Goal: Task Accomplishment & Management: Use online tool/utility

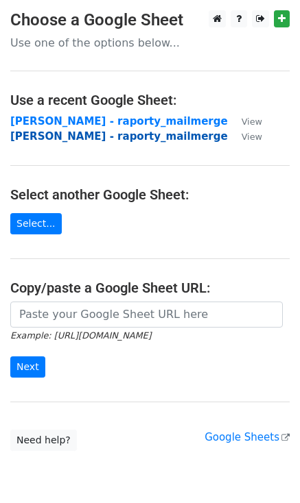
click at [58, 138] on strong "[PERSON_NAME] - raporty_mailmerge" at bounding box center [118, 136] width 217 height 12
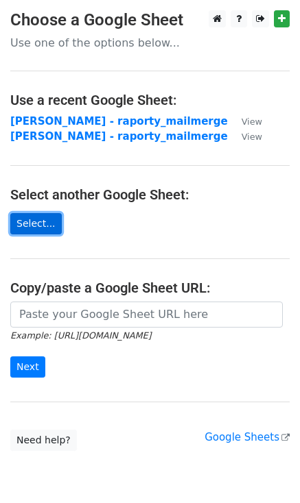
click at [45, 227] on link "Select..." at bounding box center [35, 223] width 51 height 21
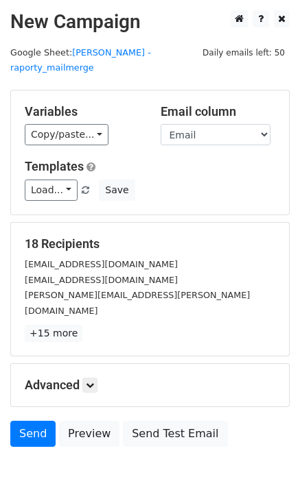
scroll to position [27, 0]
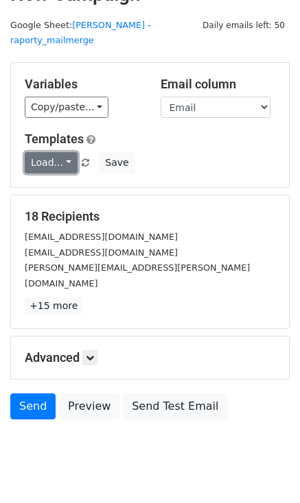
click at [55, 152] on link "Load..." at bounding box center [51, 162] width 53 height 21
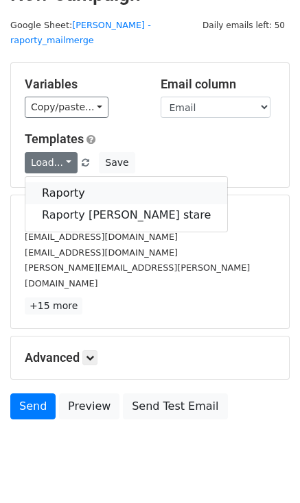
click at [71, 182] on link "Raporty" at bounding box center [126, 193] width 202 height 22
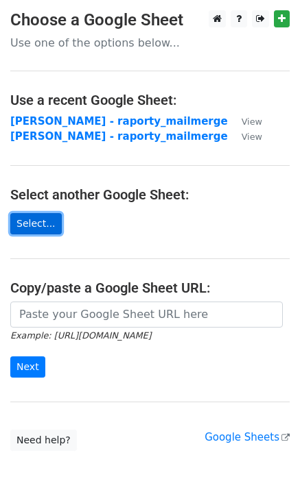
click at [10, 228] on link "Select..." at bounding box center [35, 223] width 51 height 21
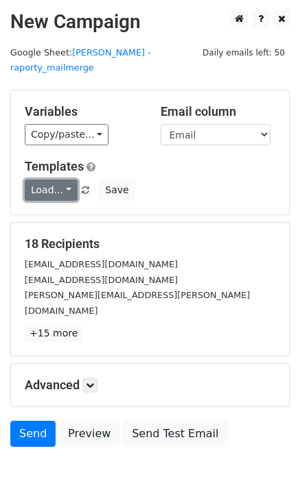
click at [42, 180] on link "Load..." at bounding box center [51, 190] width 53 height 21
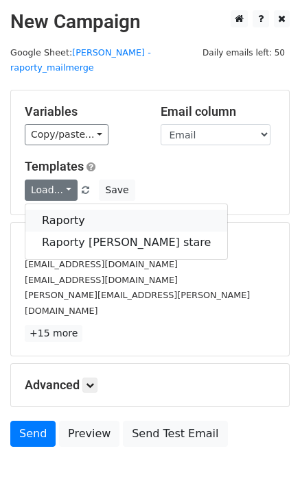
click at [43, 210] on link "Raporty" at bounding box center [126, 221] width 202 height 22
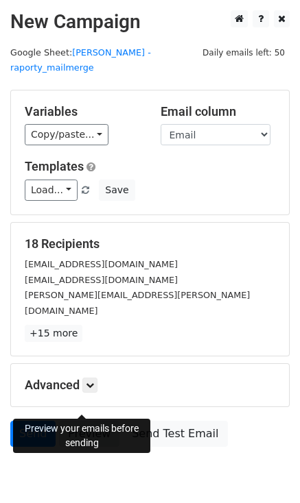
click at [85, 421] on link "Preview" at bounding box center [89, 434] width 60 height 26
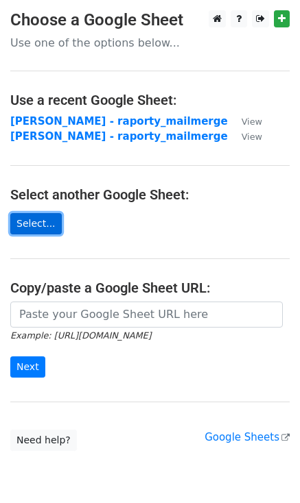
click at [38, 218] on link "Select..." at bounding box center [35, 223] width 51 height 21
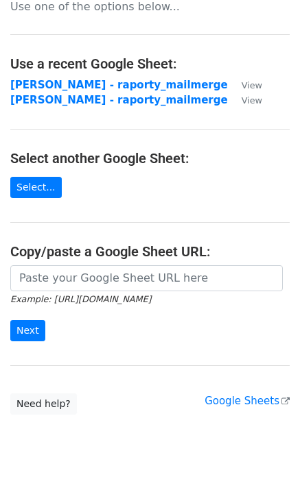
scroll to position [56, 0]
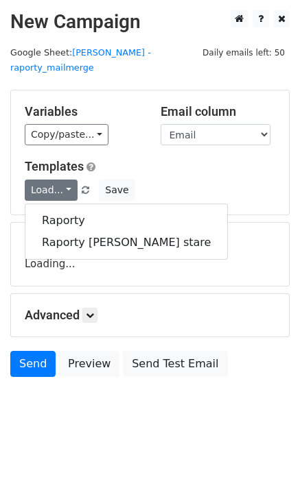
click at [175, 180] on div "Load... Raporty Raporty [PERSON_NAME] stare Save" at bounding box center [149, 190] width 271 height 21
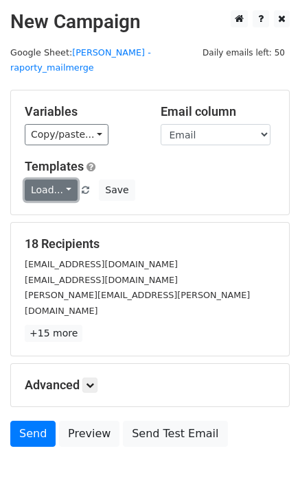
click at [47, 180] on link "Load..." at bounding box center [51, 190] width 53 height 21
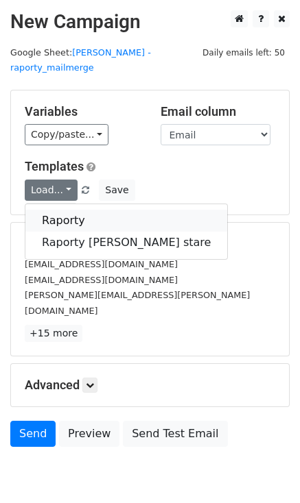
click at [58, 210] on link "Raporty" at bounding box center [126, 221] width 202 height 22
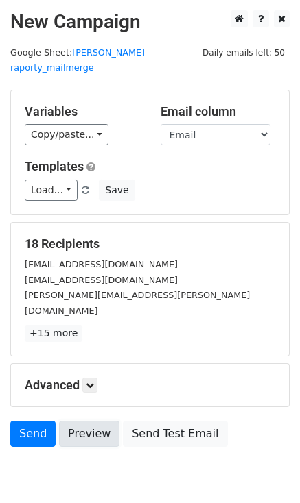
click at [89, 421] on link "Preview" at bounding box center [89, 434] width 60 height 26
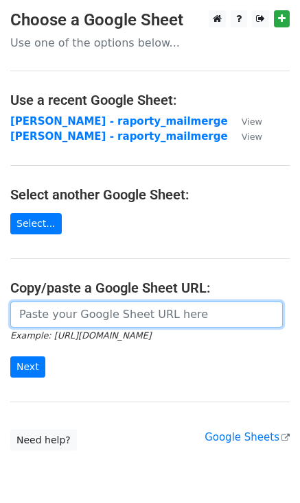
click at [137, 311] on input "url" at bounding box center [146, 315] width 272 height 26
paste input "[URL][DOMAIN_NAME]"
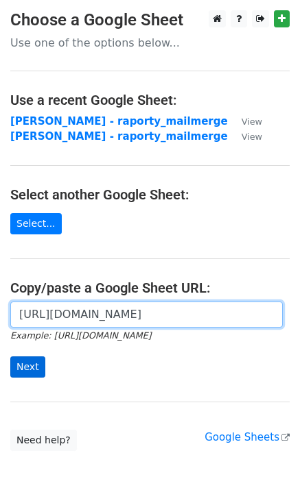
type input "[URL][DOMAIN_NAME]"
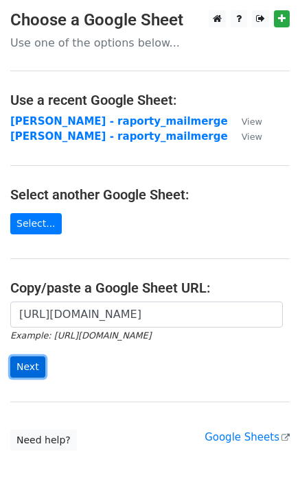
click at [25, 368] on input "Next" at bounding box center [27, 367] width 35 height 21
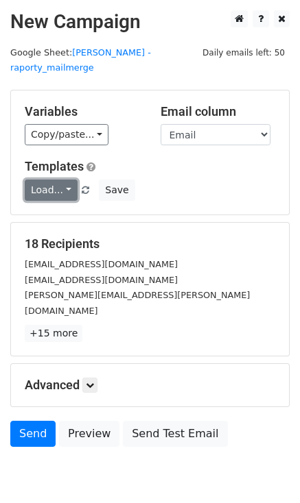
click at [53, 180] on link "Load..." at bounding box center [51, 190] width 53 height 21
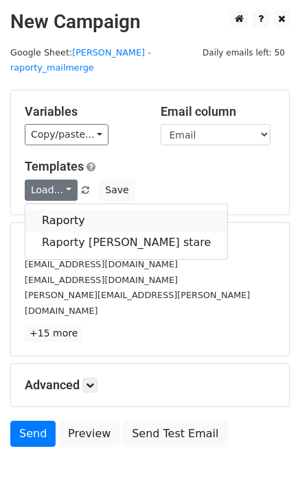
click at [58, 210] on link "Raporty" at bounding box center [126, 221] width 202 height 22
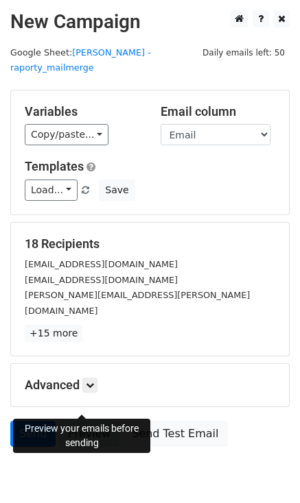
click at [91, 421] on link "Preview" at bounding box center [89, 434] width 60 height 26
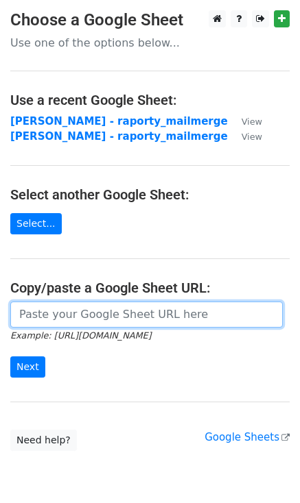
click at [237, 311] on input "url" at bounding box center [146, 315] width 272 height 26
paste input "[URL][DOMAIN_NAME]"
type input "https://docs.google.com/spreadsheets/d/1s9SHNjy6QN4Z4pF5X1s-b10q6B1F0gQYlEu3Dge…"
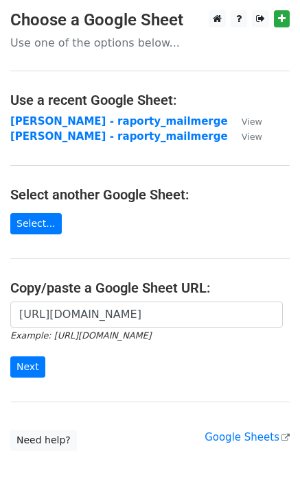
click at [51, 368] on form "https://docs.google.com/spreadsheets/d/1s9SHNjy6QN4Z4pF5X1s-b10q6B1F0gQYlEu3Dge…" at bounding box center [149, 340] width 279 height 77
click at [33, 368] on input "Next" at bounding box center [27, 367] width 35 height 21
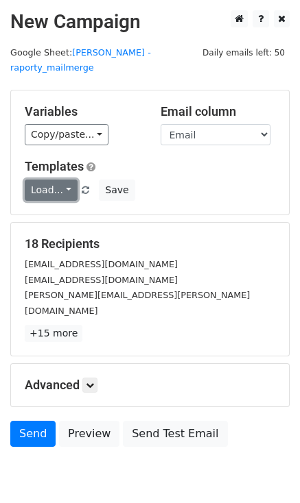
click at [49, 180] on link "Load..." at bounding box center [51, 190] width 53 height 21
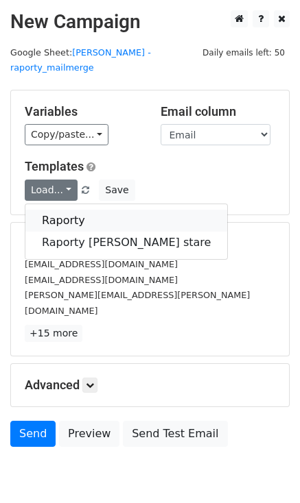
click at [51, 210] on link "Raporty" at bounding box center [126, 221] width 202 height 22
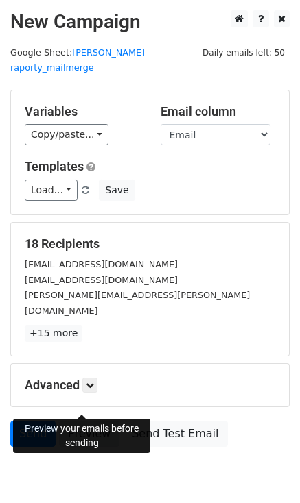
click at [88, 421] on link "Preview" at bounding box center [89, 434] width 60 height 26
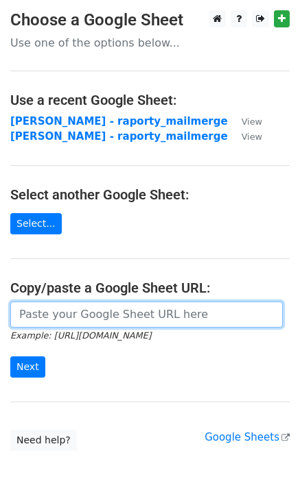
click at [49, 311] on input "url" at bounding box center [146, 315] width 272 height 26
paste input "[URL][DOMAIN_NAME]"
type input "https://docs.google.com/spreadsheets/d/1s9SHNjy6QN4Z4pF5X1s-b10q6B1F0gQYlEu3Dge…"
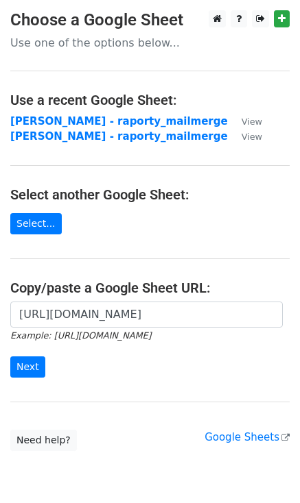
click at [30, 355] on form "https://docs.google.com/spreadsheets/d/1s9SHNjy6QN4Z4pF5X1s-b10q6B1F0gQYlEu3Dge…" at bounding box center [149, 340] width 279 height 77
click at [27, 367] on input "Next" at bounding box center [27, 367] width 35 height 21
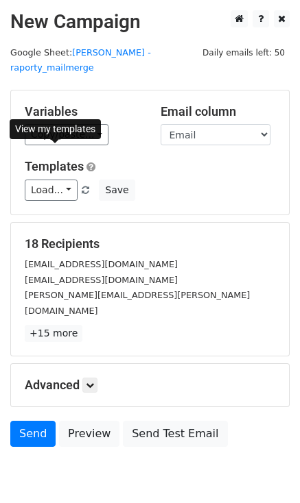
click at [38, 186] on div "Variables Copy/paste... {{Nazwa_klienta}} {{Email}} {{Link_raportu}} {{Tytul_ma…" at bounding box center [150, 153] width 278 height 124
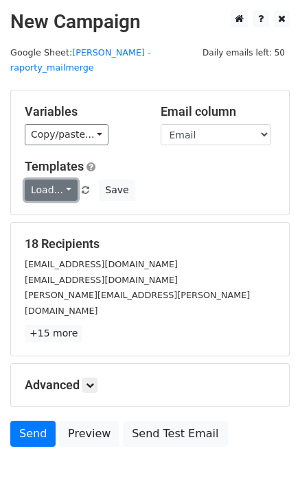
click at [39, 180] on link "Load..." at bounding box center [51, 190] width 53 height 21
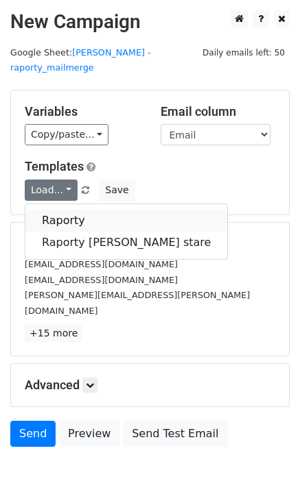
click at [40, 210] on link "Raporty" at bounding box center [126, 221] width 202 height 22
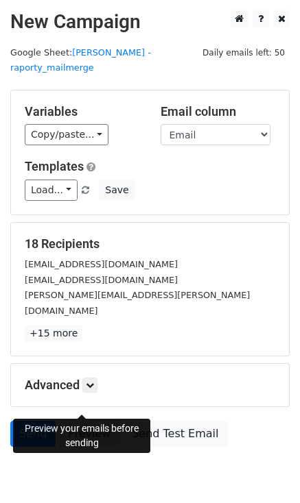
click at [69, 421] on link "Preview" at bounding box center [89, 434] width 60 height 26
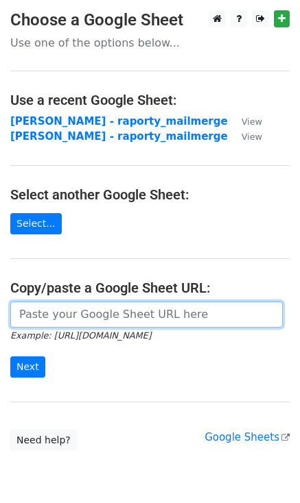
click at [102, 318] on input "url" at bounding box center [146, 315] width 272 height 26
paste input "[URL][DOMAIN_NAME]"
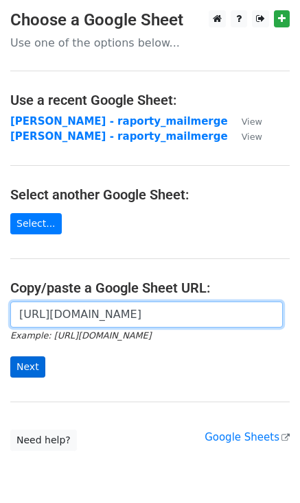
type input "https://docs.google.com/spreadsheets/d/1s9SHNjy6QN4Z4pF5X1s-b10q6B1F0gQYlEu3Dge…"
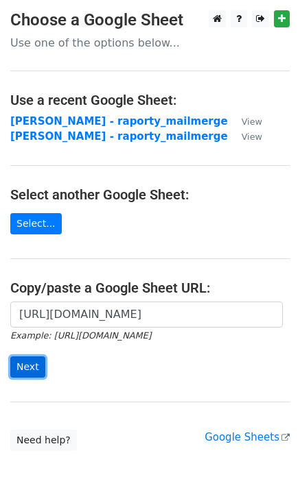
click at [29, 362] on input "Next" at bounding box center [27, 367] width 35 height 21
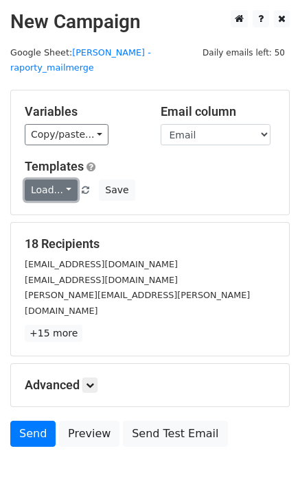
click at [41, 180] on link "Load..." at bounding box center [51, 190] width 53 height 21
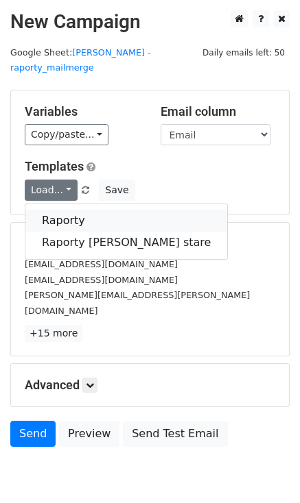
click at [50, 210] on link "Raporty" at bounding box center [126, 221] width 202 height 22
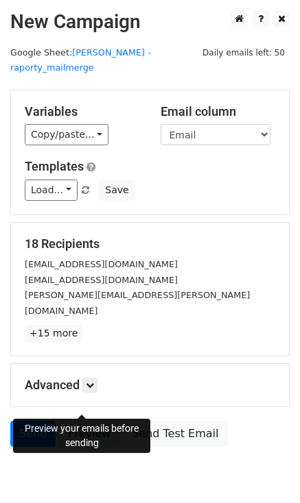
click at [82, 421] on link "Preview" at bounding box center [89, 434] width 60 height 26
click at [80, 421] on link "Preview" at bounding box center [89, 434] width 60 height 26
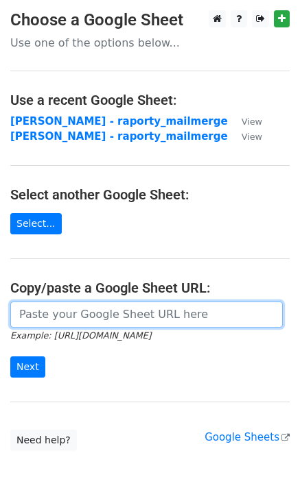
click at [99, 318] on input "url" at bounding box center [146, 315] width 272 height 26
paste input "[URL][DOMAIN_NAME]"
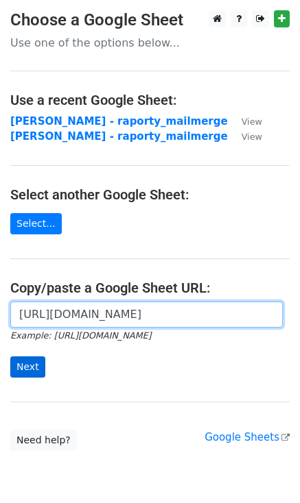
type input "https://docs.google.com/spreadsheets/d/1s9SHNjy6QN4Z4pF5X1s-b10q6B1F0gQYlEu3Dge…"
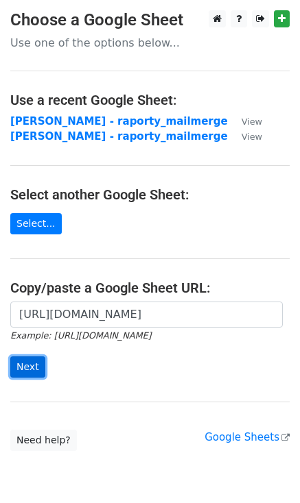
click at [16, 370] on input "Next" at bounding box center [27, 367] width 35 height 21
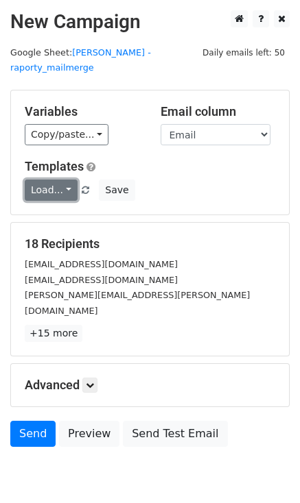
click at [58, 180] on link "Load..." at bounding box center [51, 190] width 53 height 21
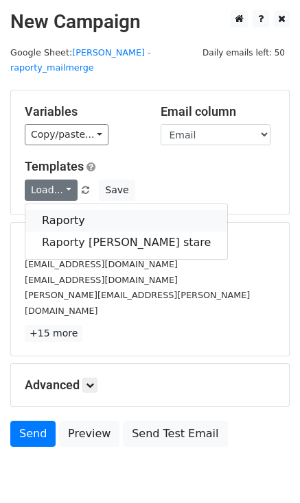
click at [54, 210] on link "Raporty" at bounding box center [126, 221] width 202 height 22
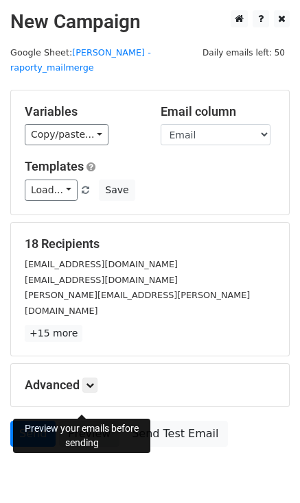
click at [77, 421] on link "Preview" at bounding box center [89, 434] width 60 height 26
